Goal: Complete application form

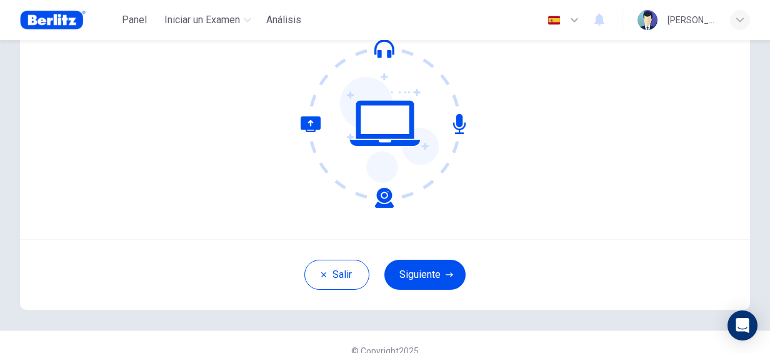
scroll to position [144, 0]
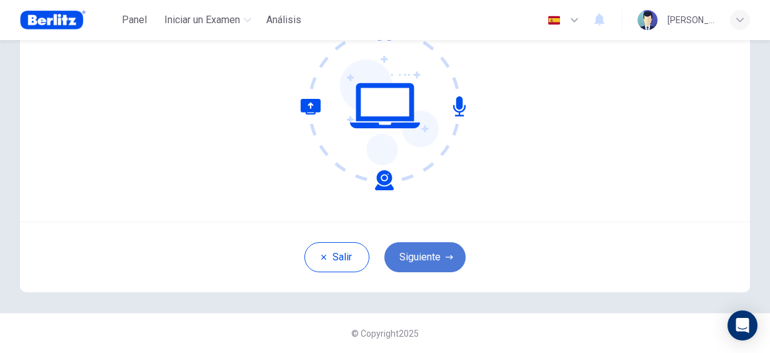
click at [443, 251] on button "Siguiente" at bounding box center [425, 257] width 81 height 30
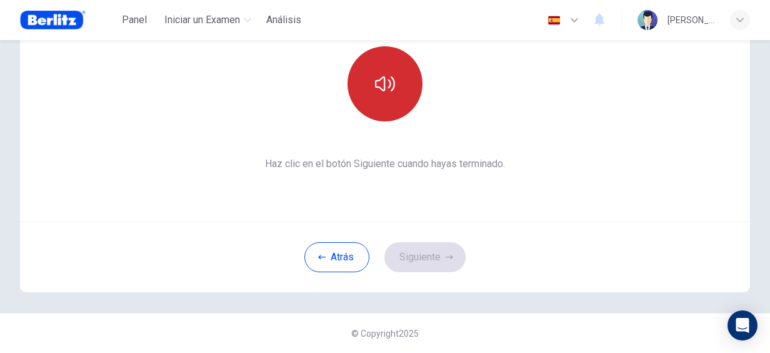
click at [376, 86] on icon "button" at bounding box center [385, 83] width 20 height 15
click at [434, 263] on button "Siguiente" at bounding box center [425, 257] width 81 height 30
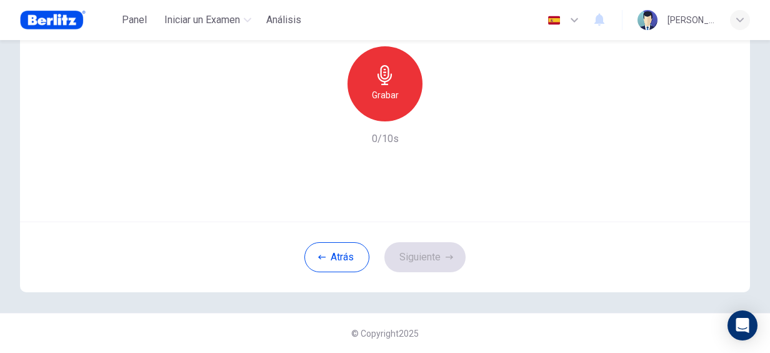
click at [395, 90] on div "Grabar" at bounding box center [385, 83] width 75 height 75
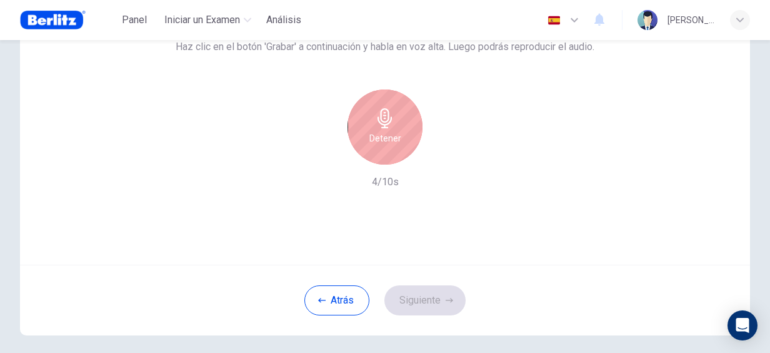
scroll to position [81, 0]
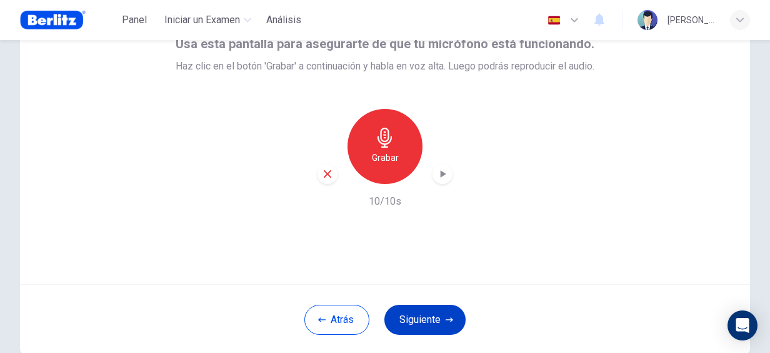
click at [423, 307] on button "Siguiente" at bounding box center [425, 319] width 81 height 30
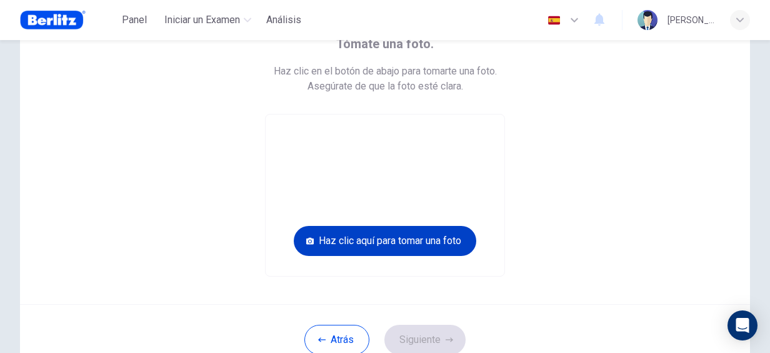
click at [449, 241] on button "Haz clic aquí para tomar una foto" at bounding box center [385, 241] width 183 height 30
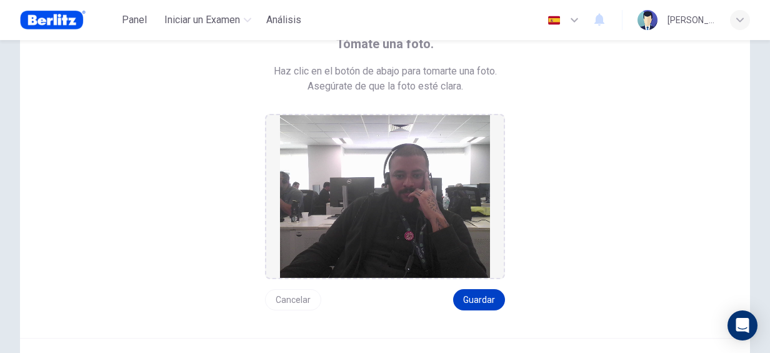
click at [478, 290] on button "Guardar" at bounding box center [479, 299] width 52 height 21
click at [473, 299] on button "Guardar" at bounding box center [479, 299] width 52 height 21
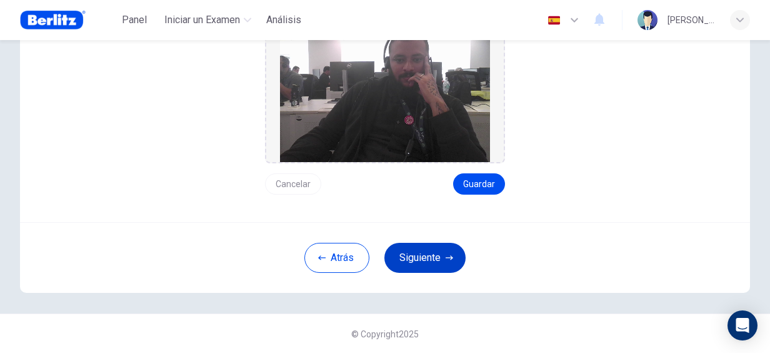
click at [423, 260] on button "Siguiente" at bounding box center [425, 258] width 81 height 30
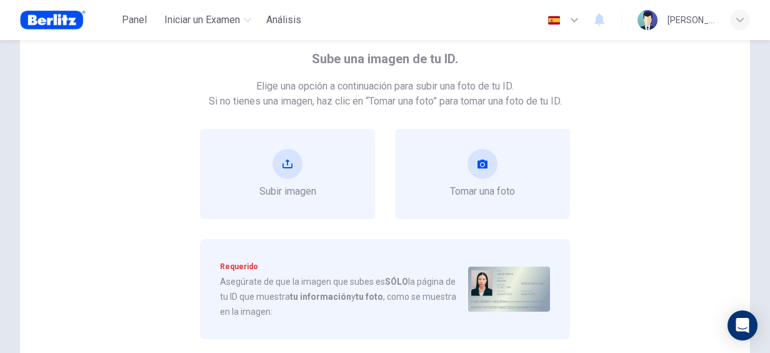
scroll to position [86, 0]
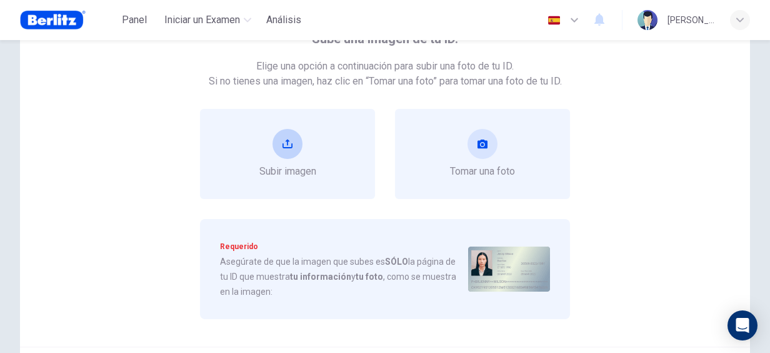
click at [283, 146] on icon "upload" at bounding box center [288, 144] width 10 height 10
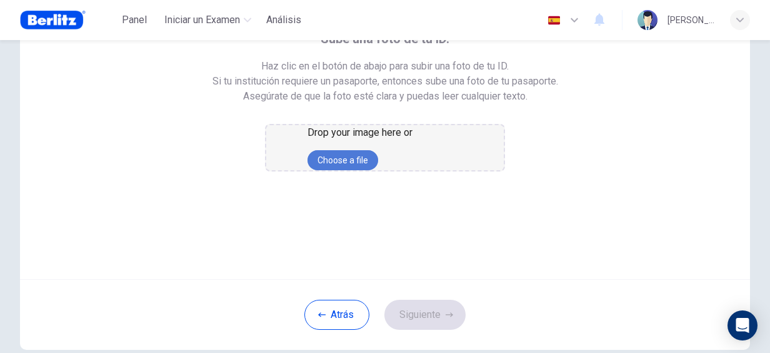
click at [378, 170] on button "Choose a file" at bounding box center [343, 160] width 71 height 20
click at [571, 171] on div "Sube una foto de tu ID. Haz clic en el botón de abajo para subir una foto de tu…" at bounding box center [385, 100] width 599 height 143
click at [360, 170] on button "Choose a file" at bounding box center [343, 160] width 71 height 20
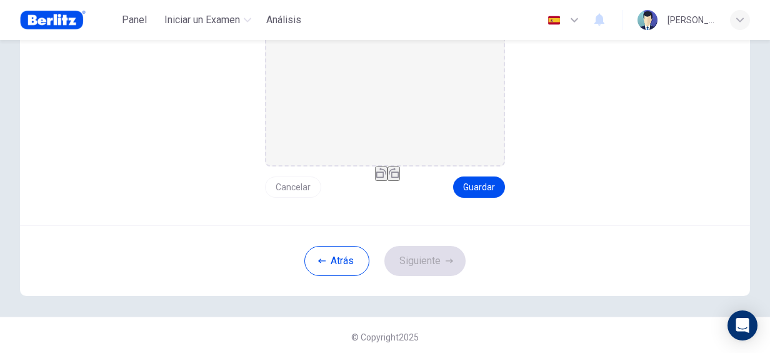
scroll to position [212, 0]
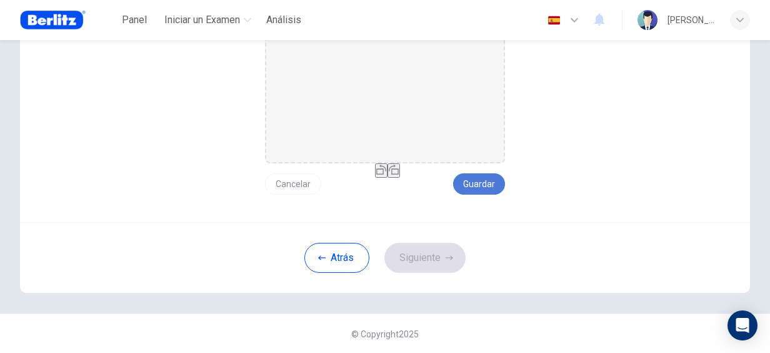
click at [470, 183] on button "Guardar" at bounding box center [479, 183] width 52 height 21
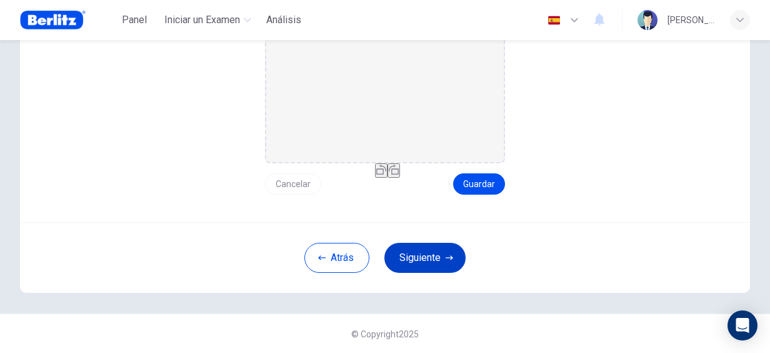
click at [418, 247] on button "Siguiente" at bounding box center [425, 258] width 81 height 30
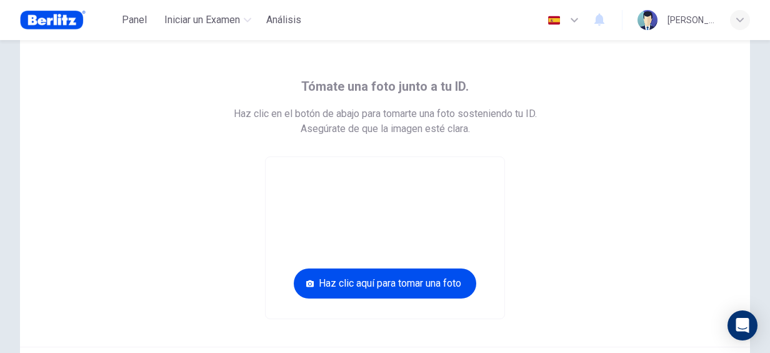
scroll to position [101, 0]
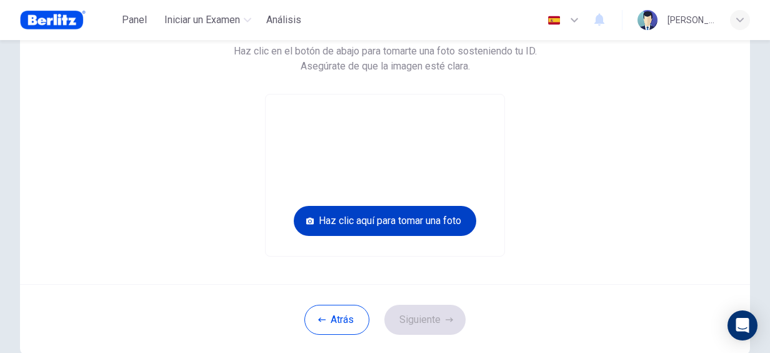
click at [402, 218] on button "Haz clic aquí para tomar una foto" at bounding box center [385, 221] width 183 height 30
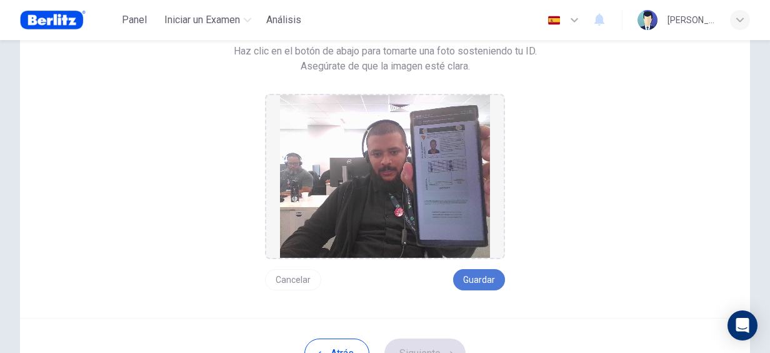
click at [468, 275] on button "Guardar" at bounding box center [479, 279] width 52 height 21
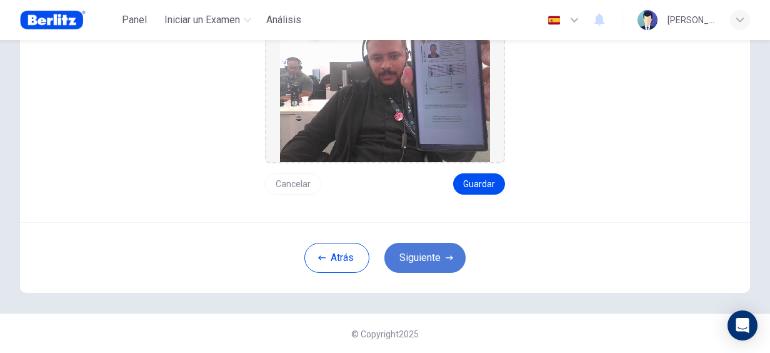
click at [426, 261] on button "Siguiente" at bounding box center [425, 258] width 81 height 30
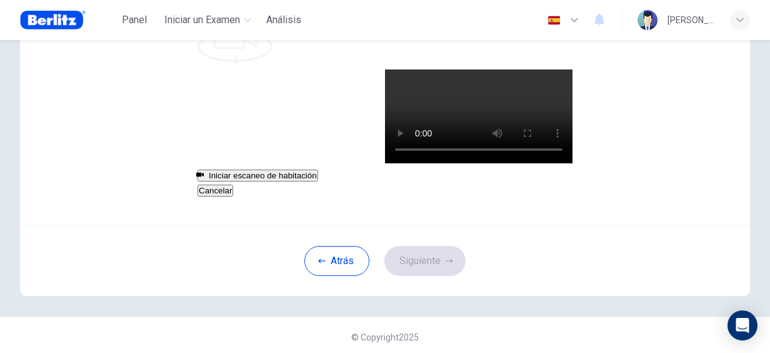
scroll to position [0, 0]
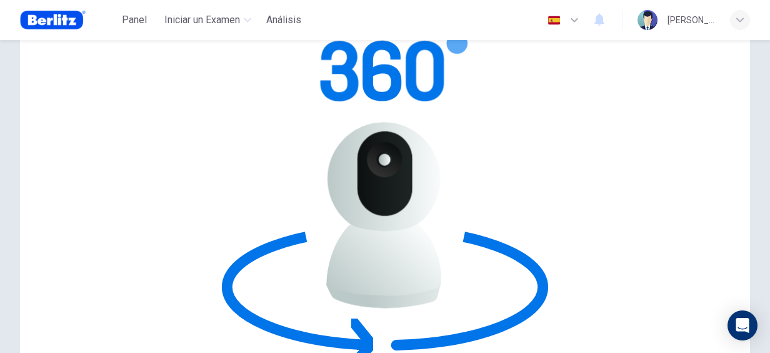
scroll to position [81, 0]
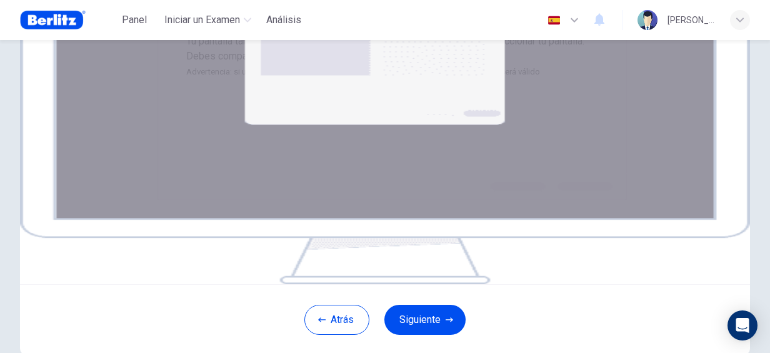
scroll to position [19, 0]
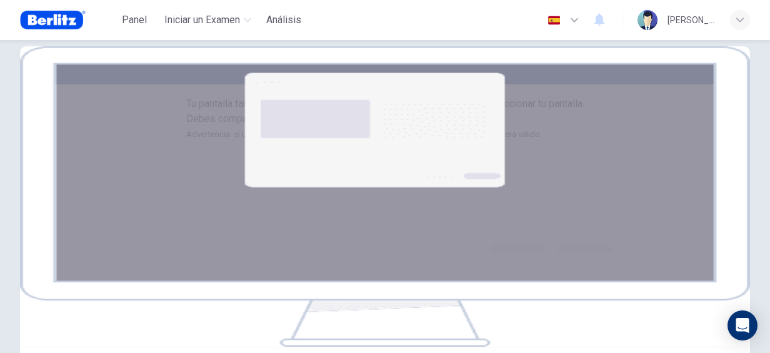
click at [574, 16] on icon "button" at bounding box center [574, 20] width 15 height 15
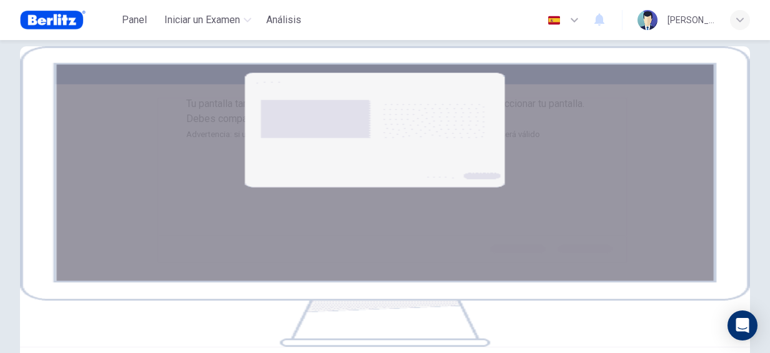
type input "**"
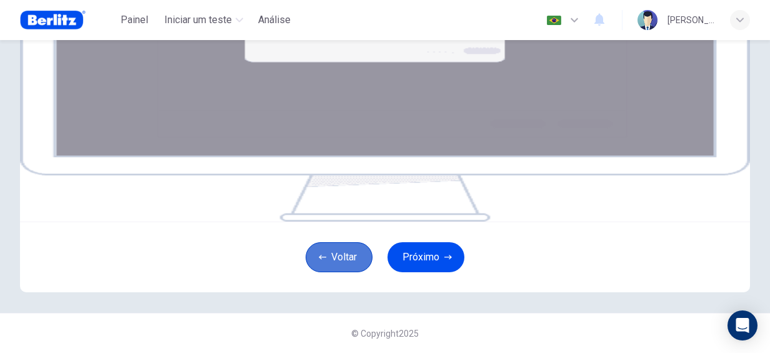
click at [331, 268] on button "Voltar" at bounding box center [339, 257] width 67 height 30
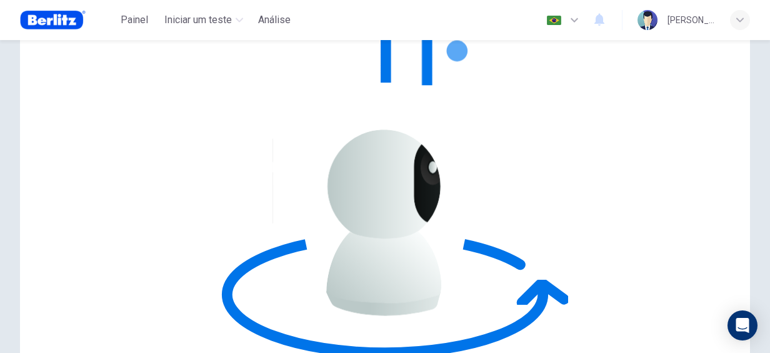
scroll to position [81, 0]
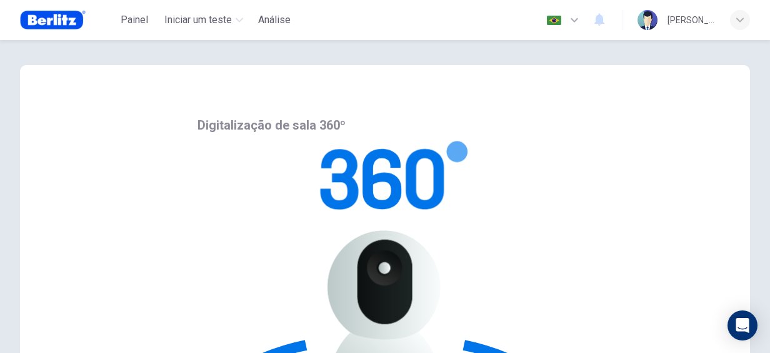
scroll to position [63, 0]
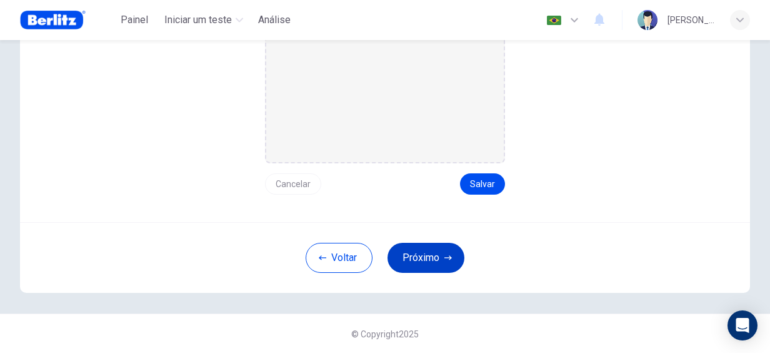
click at [422, 263] on button "Próximo" at bounding box center [426, 258] width 77 height 30
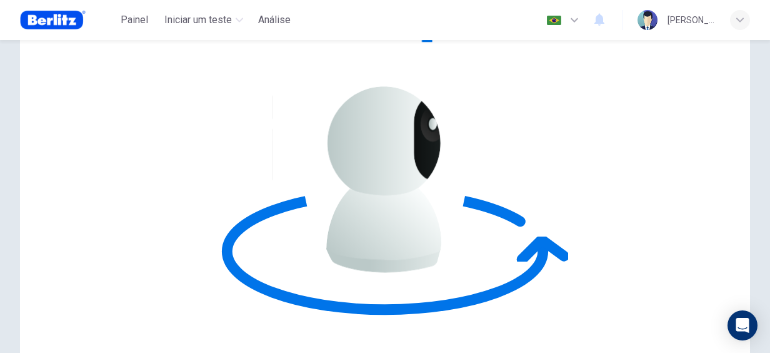
scroll to position [81, 0]
